Goal: Find specific page/section: Find specific page/section

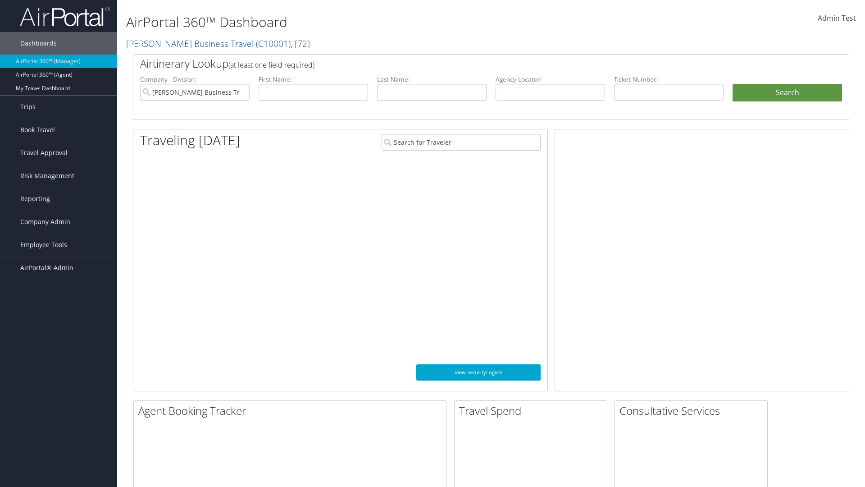
click at [59, 222] on span "Company Admin" at bounding box center [45, 221] width 50 height 23
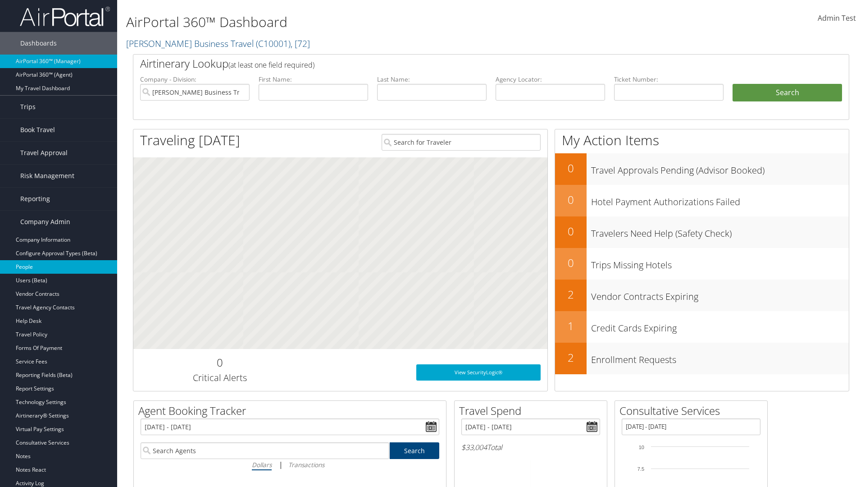
click at [59, 267] on link "People" at bounding box center [58, 267] width 117 height 14
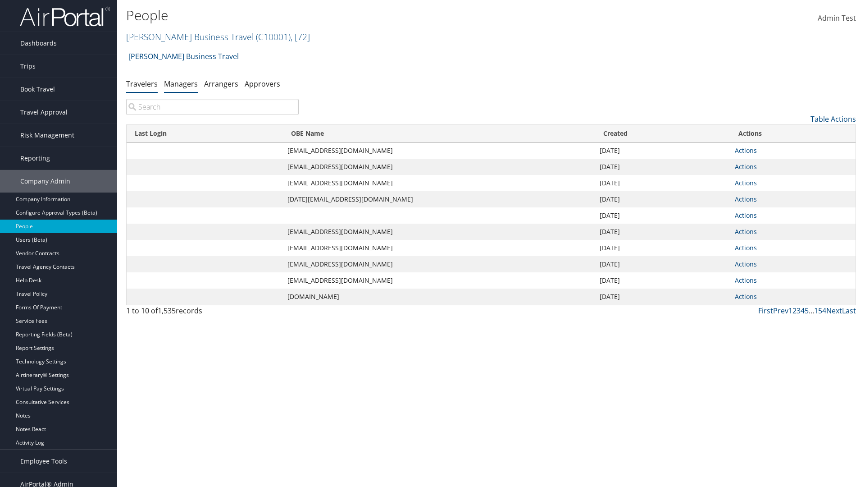
click at [181, 83] on link "Managers" at bounding box center [181, 84] width 34 height 10
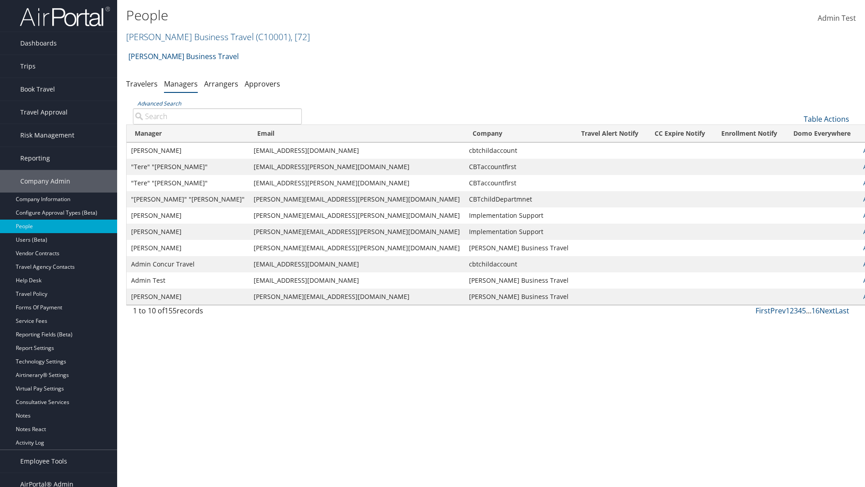
click at [217, 116] on input "Advanced Search" at bounding box center [217, 116] width 169 height 16
type input "Leon Rosenberg"
click at [863, 150] on link "Actions" at bounding box center [874, 150] width 22 height 9
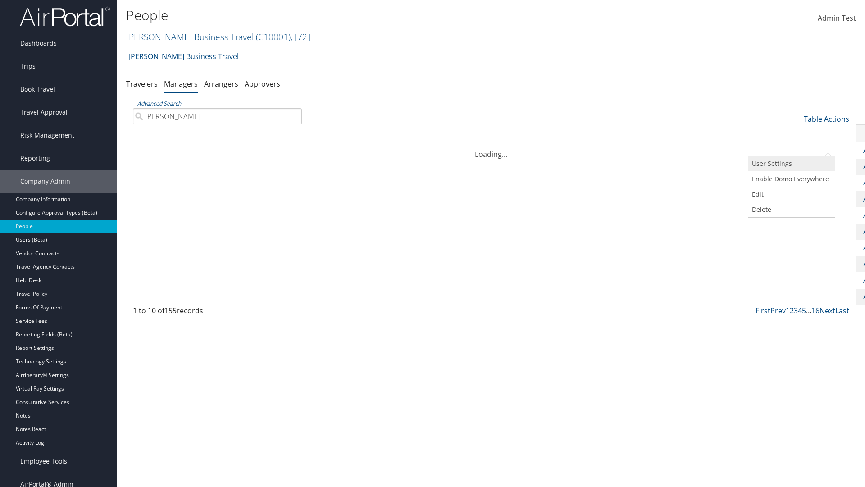
click at [790, 164] on link "User Settings" at bounding box center [790, 163] width 84 height 15
